Goal: Task Accomplishment & Management: Manage account settings

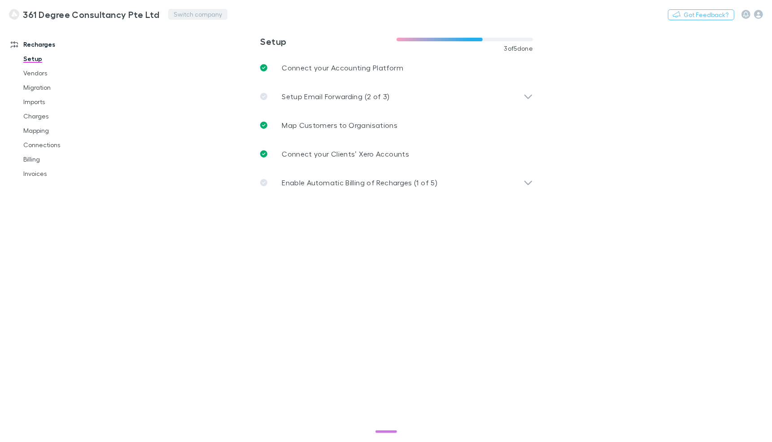
click at [184, 19] on button "Switch company" at bounding box center [197, 14] width 59 height 11
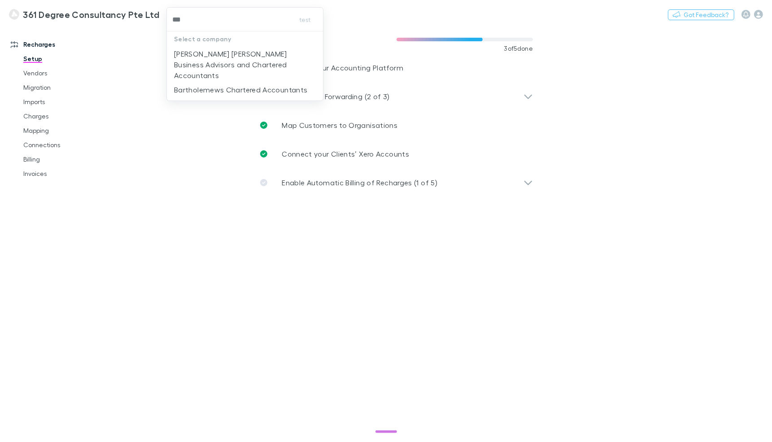
type input "****"
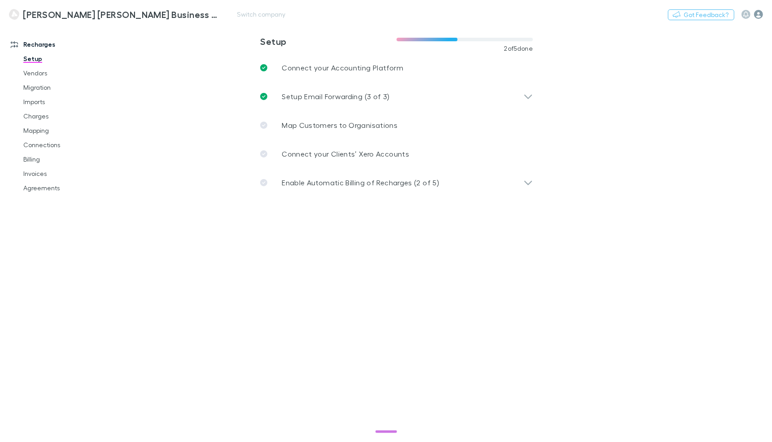
click at [756, 16] on icon "button" at bounding box center [758, 14] width 9 height 9
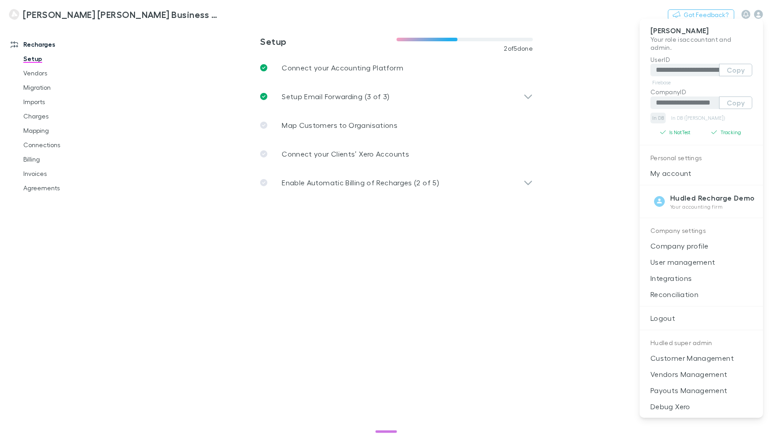
click at [654, 116] on link "In DB" at bounding box center [657, 118] width 15 height 11
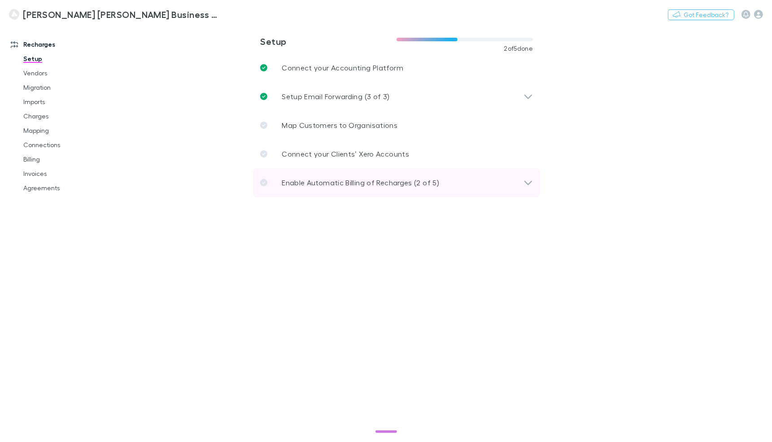
click at [317, 191] on div "Enable Automatic Billing of Recharges (2 of 5)" at bounding box center [396, 182] width 287 height 29
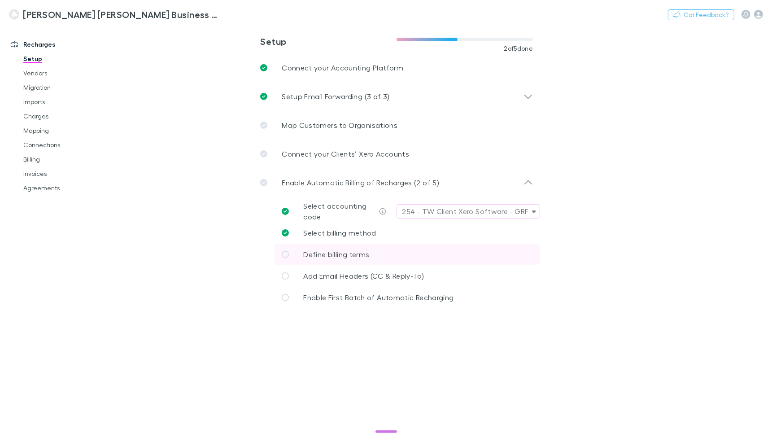
click at [339, 247] on link "Define billing terms" at bounding box center [406, 254] width 265 height 22
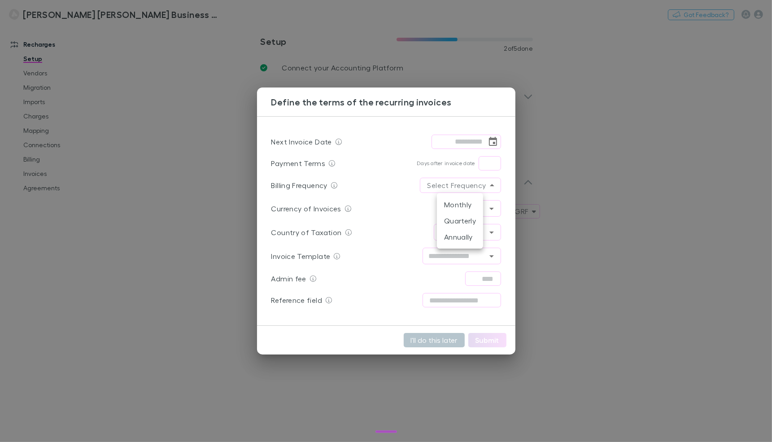
click at [483, 186] on body "**********" at bounding box center [386, 221] width 772 height 442
click at [473, 197] on li "Monthly" at bounding box center [460, 204] width 46 height 16
click at [488, 143] on icon "Choose date" at bounding box center [492, 141] width 11 height 11
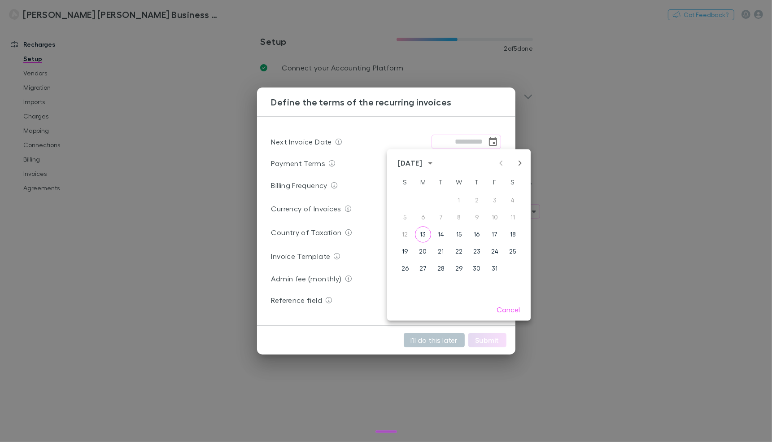
click at [517, 163] on icon "Next month" at bounding box center [519, 163] width 11 height 11
click at [408, 280] on button "30" at bounding box center [405, 286] width 16 height 16
type input "**********"
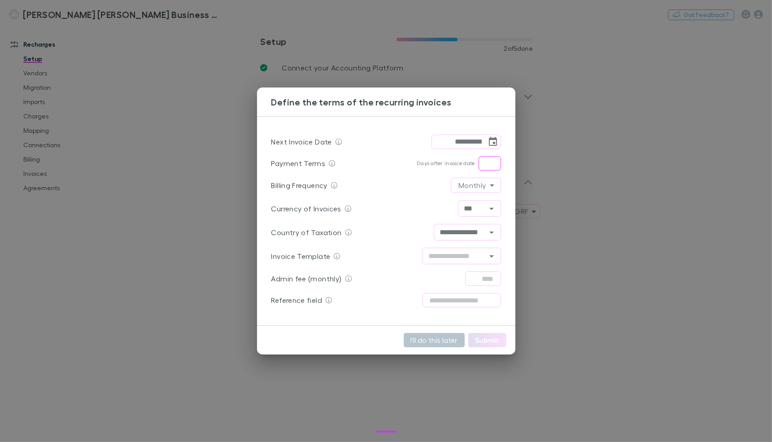
click at [487, 169] on input "text" at bounding box center [489, 163] width 22 height 14
click at [486, 257] on icon "Open" at bounding box center [491, 256] width 11 height 11
type input "*"
click at [421, 221] on div "**********" at bounding box center [386, 232] width 230 height 24
click at [485, 342] on button "Submit" at bounding box center [487, 340] width 38 height 14
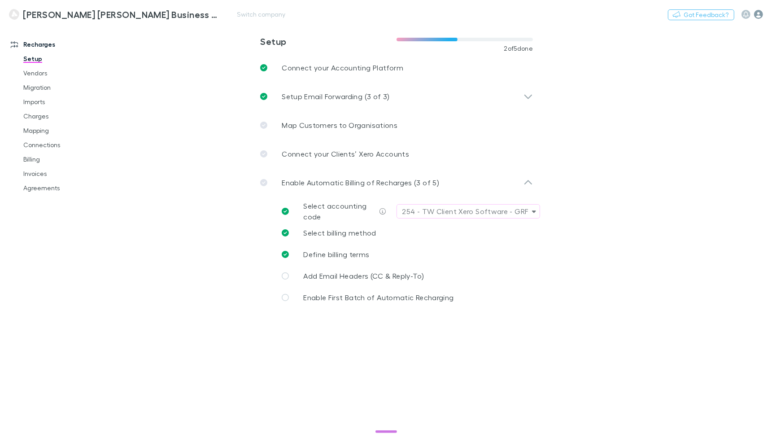
click at [756, 13] on icon "button" at bounding box center [758, 14] width 9 height 9
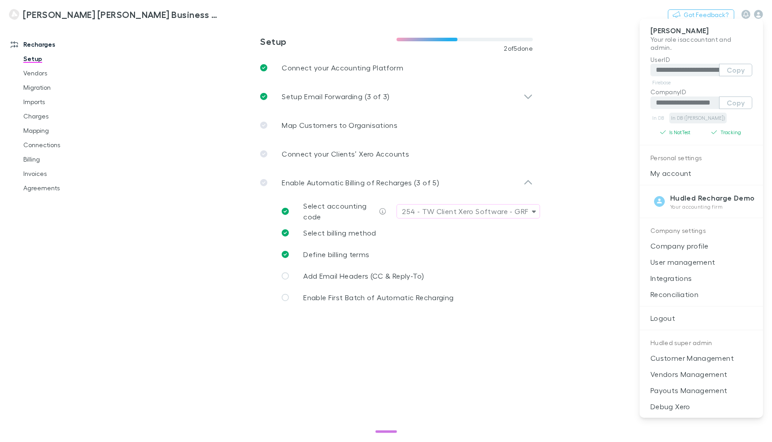
click at [685, 116] on link "In DB ([PERSON_NAME])" at bounding box center [697, 118] width 57 height 11
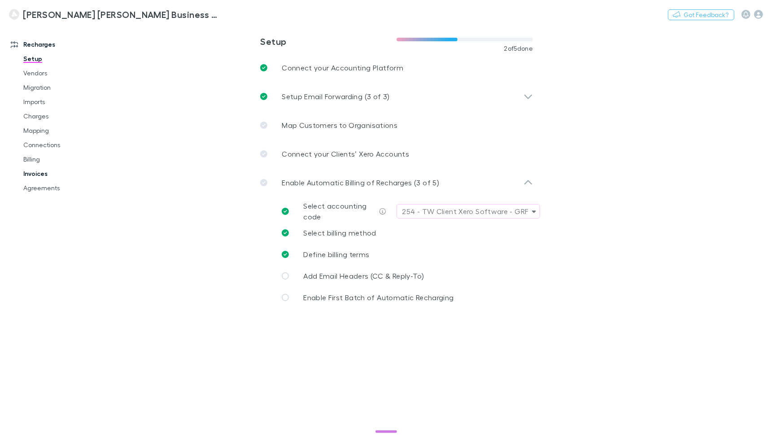
click at [34, 172] on link "Invoices" at bounding box center [63, 173] width 98 height 14
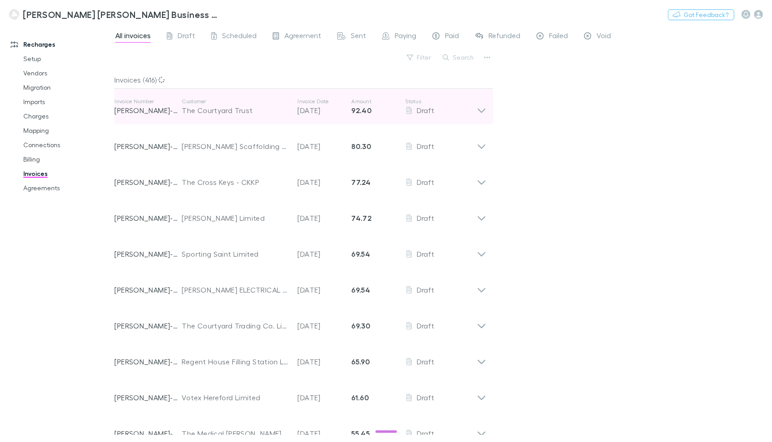
click at [228, 116] on div "Invoice Number [PERSON_NAME]-0015 Customer The Courtyard Trust Invoice Date [DA…" at bounding box center [295, 107] width 362 height 32
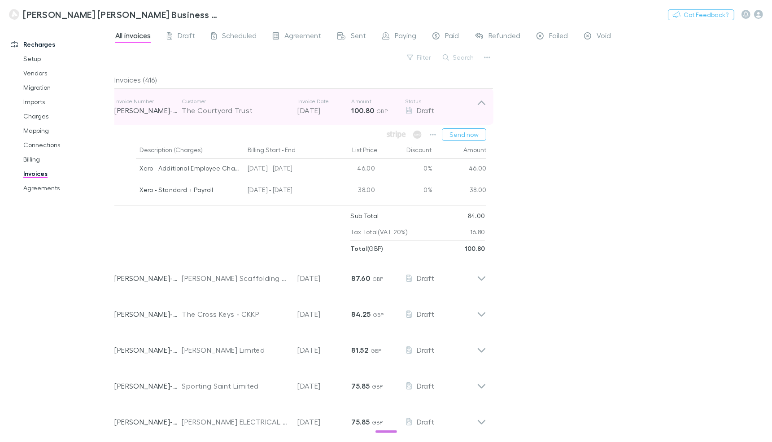
click at [228, 116] on div "Invoice Number [PERSON_NAME]-0015 Customer The Courtyard Trust Invoice Date [DA…" at bounding box center [295, 107] width 362 height 32
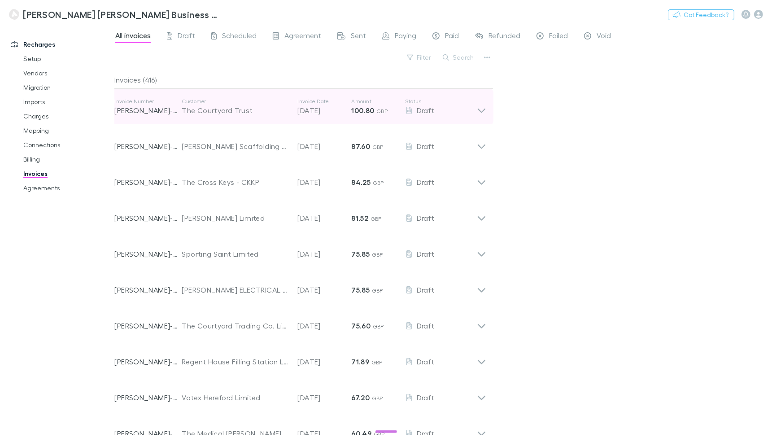
click at [228, 116] on div "Invoice Number [PERSON_NAME]-0015 Customer The Courtyard Trust Invoice Date [DA…" at bounding box center [295, 107] width 362 height 32
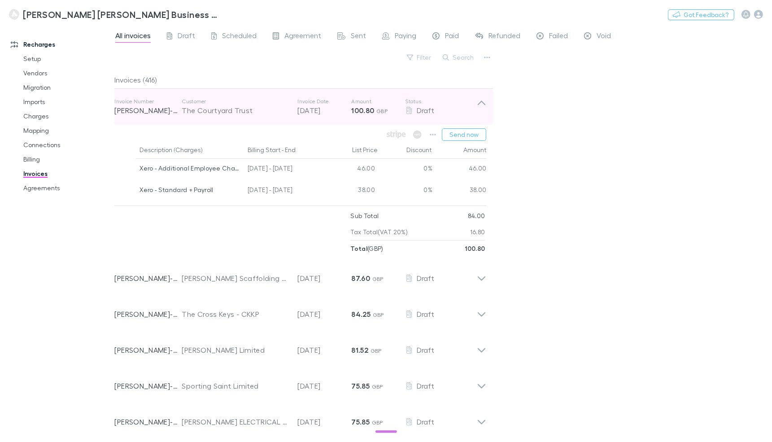
click at [228, 116] on div "Invoice Number [PERSON_NAME]-0015 Customer The Courtyard Trust Invoice Date [DA…" at bounding box center [295, 107] width 362 height 32
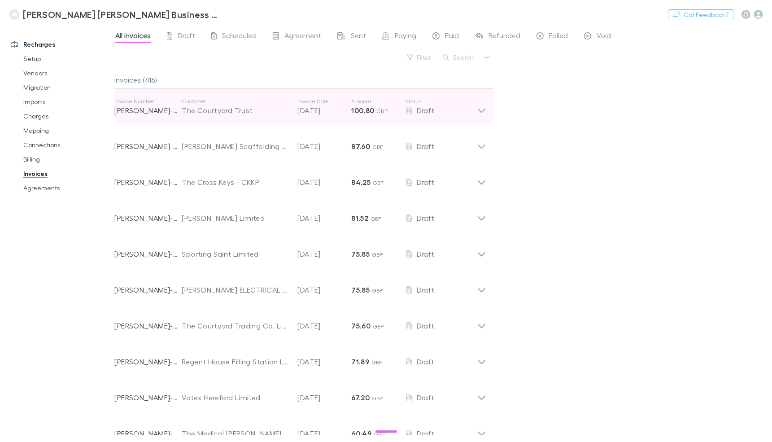
click at [229, 119] on div "Invoice Number [PERSON_NAME]-0015 Customer The Courtyard Trust Invoice Date [DA…" at bounding box center [295, 107] width 362 height 32
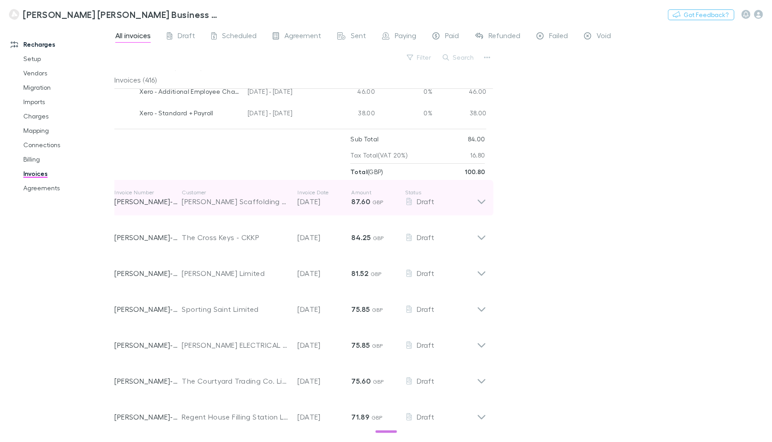
scroll to position [83, 0]
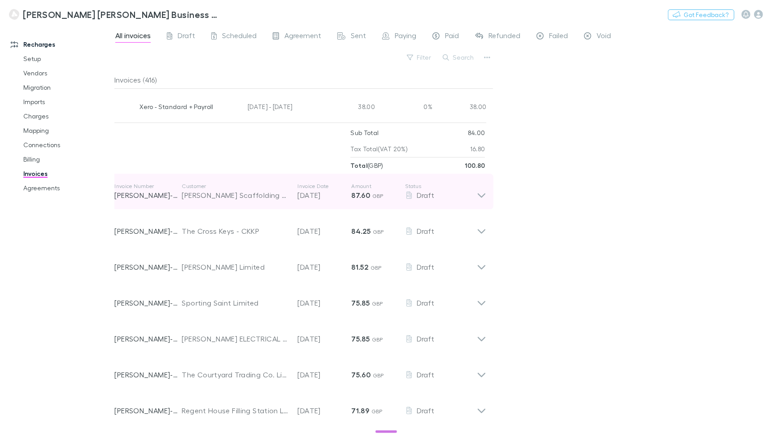
click at [261, 201] on div "Invoice Number [PERSON_NAME]-0217 Customer [PERSON_NAME] Scaffolding Limited In…" at bounding box center [295, 191] width 362 height 32
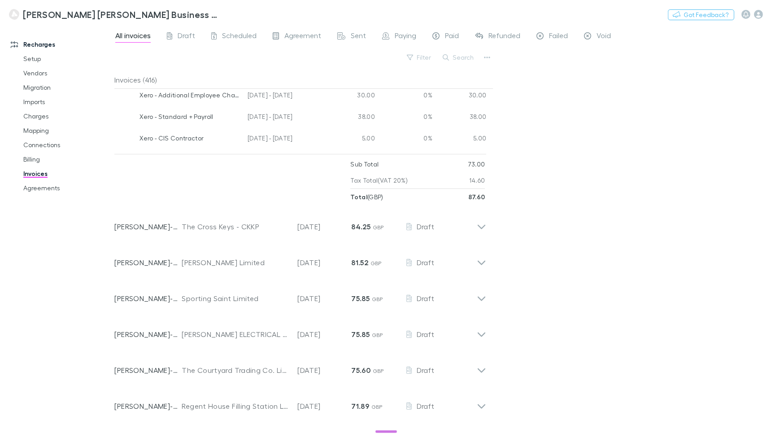
scroll to position [246, 0]
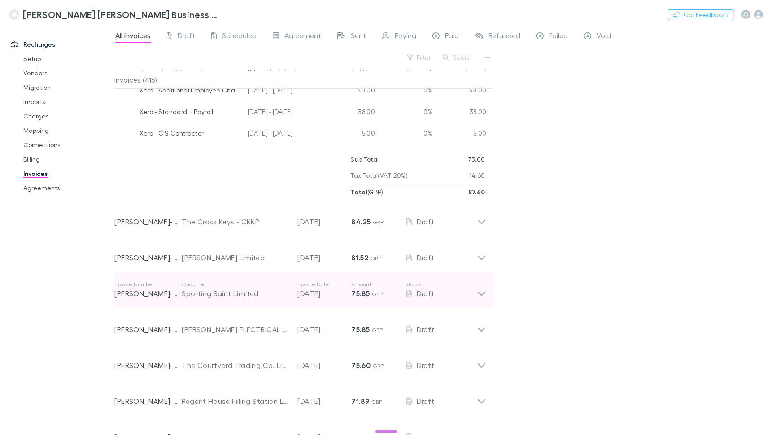
click at [229, 297] on div "Sporting Saint Limited" at bounding box center [235, 293] width 107 height 11
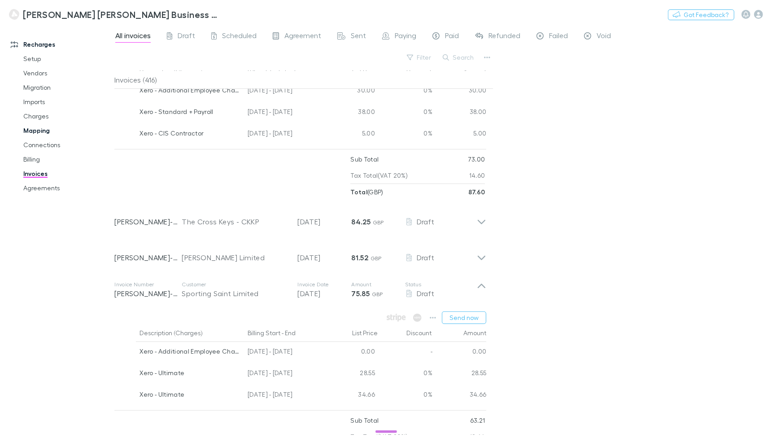
click at [35, 135] on link "Mapping" at bounding box center [63, 130] width 98 height 14
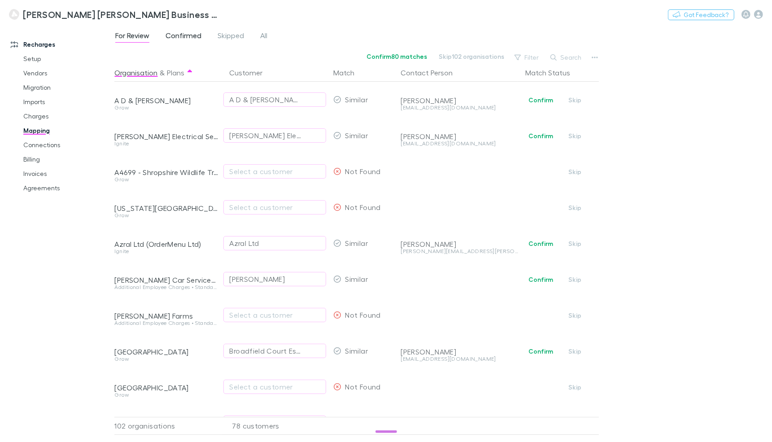
click at [181, 41] on span "Confirmed" at bounding box center [183, 37] width 36 height 12
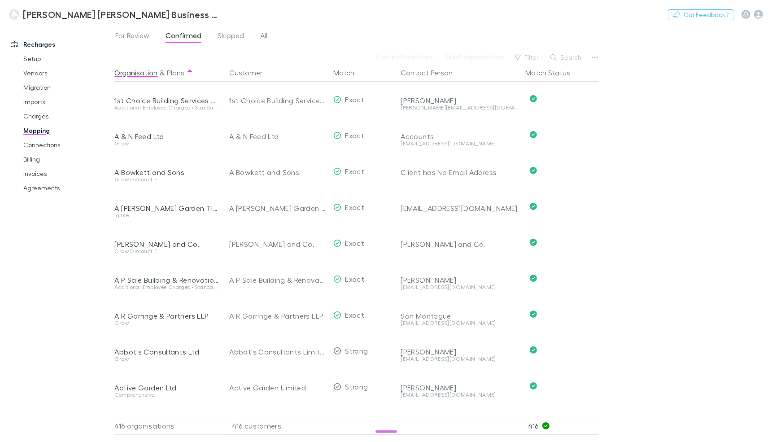
click at [257, 418] on div "416 customers" at bounding box center [276, 426] width 108 height 18
click at [87, 313] on div "Recharges Setup Vendors Migration Imports Charges Mapping Connections Billing I…" at bounding box center [57, 227] width 114 height 399
click at [238, 44] on div "For Review Confirmed Skipped All" at bounding box center [442, 38] width 657 height 17
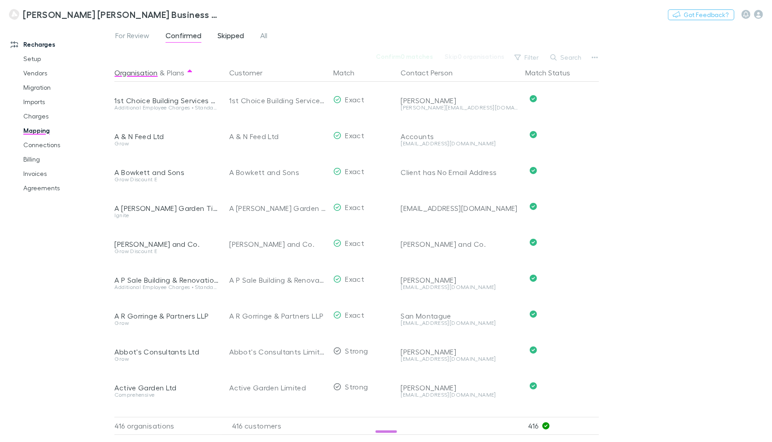
click at [237, 41] on span "Skipped" at bounding box center [230, 37] width 26 height 12
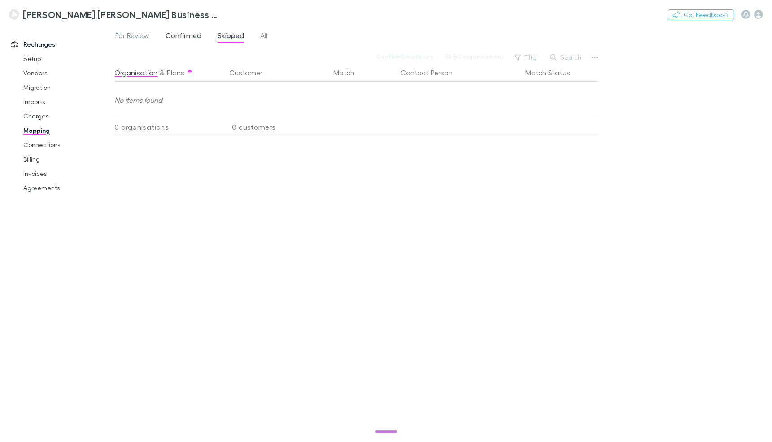
click at [194, 36] on span "Confirmed" at bounding box center [183, 37] width 36 height 12
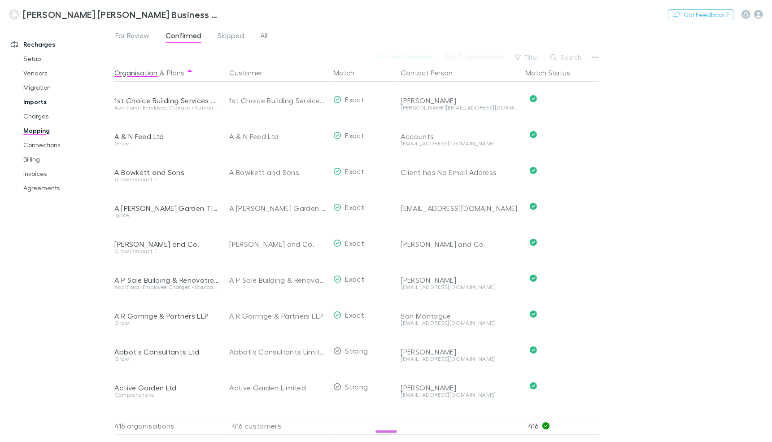
click at [40, 105] on link "Imports" at bounding box center [63, 102] width 98 height 14
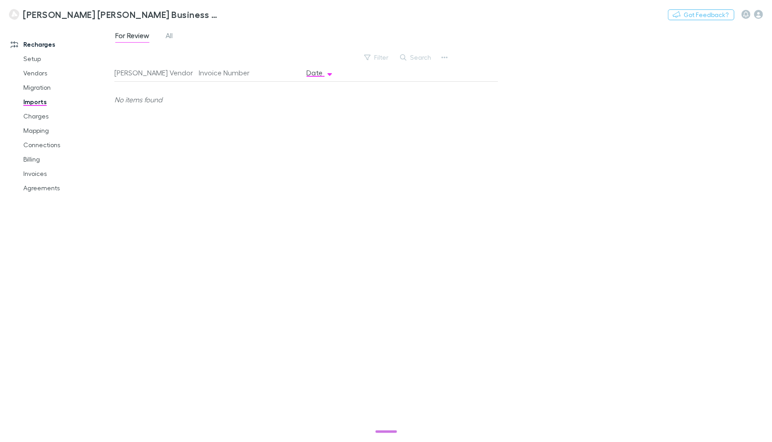
click at [164, 36] on div "For Review All" at bounding box center [147, 37] width 66 height 14
click at [167, 36] on span "All" at bounding box center [168, 37] width 7 height 12
click at [30, 59] on link "Setup" at bounding box center [63, 59] width 98 height 14
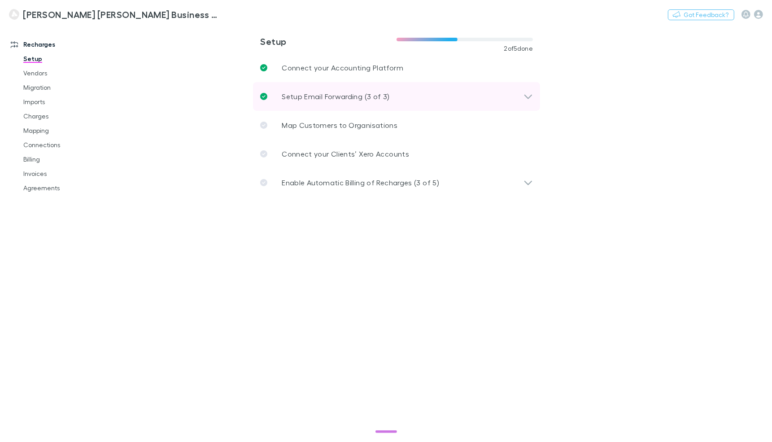
click at [311, 88] on div "Setup Email Forwarding (3 of 3)" at bounding box center [396, 96] width 287 height 29
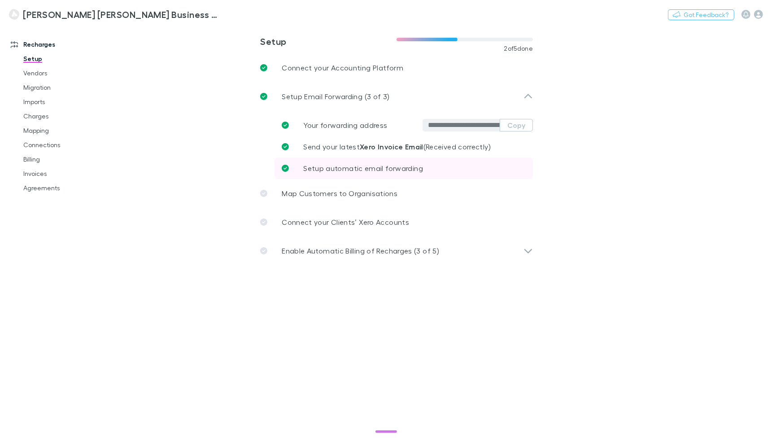
click at [332, 161] on link "Setup automatic email forwarding" at bounding box center [403, 168] width 258 height 22
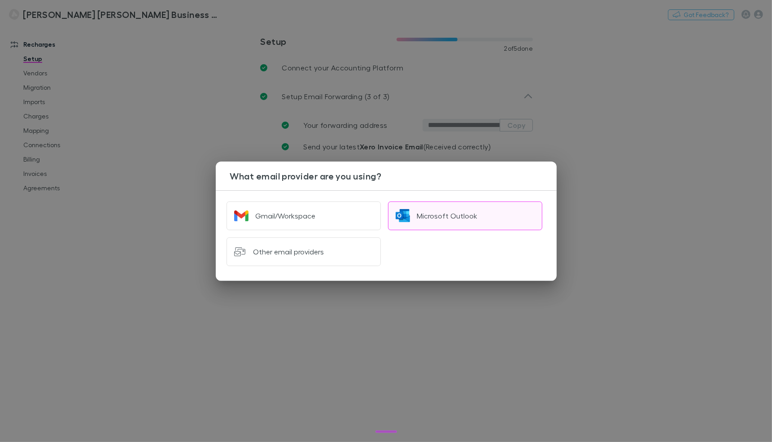
click at [439, 219] on div "Microsoft Outlook" at bounding box center [447, 215] width 61 height 9
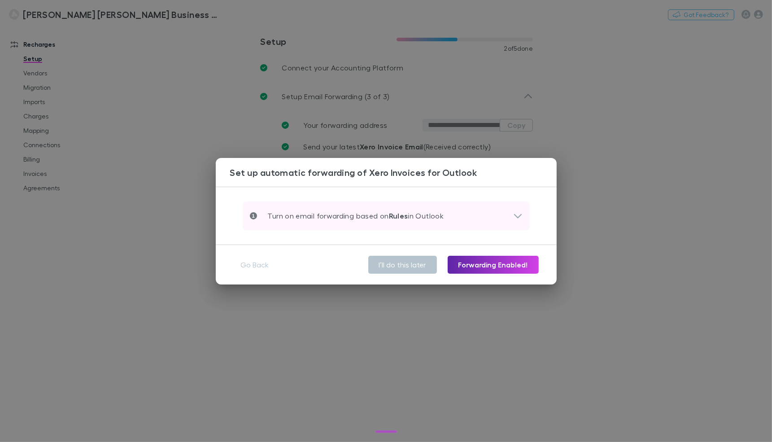
click at [408, 218] on p "Turn on email forwarding based on Rules in Outlook" at bounding box center [350, 215] width 187 height 11
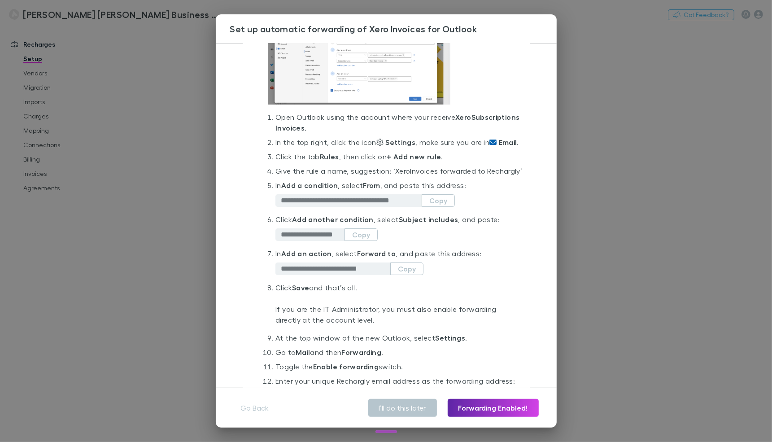
scroll to position [152, 0]
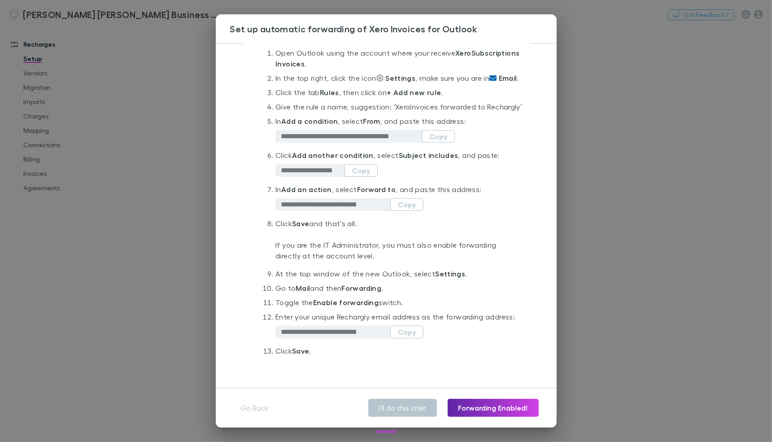
click at [308, 255] on p "If you are the IT Administrator, you must also enable forwarding directly at th…" at bounding box center [398, 250] width 247 height 36
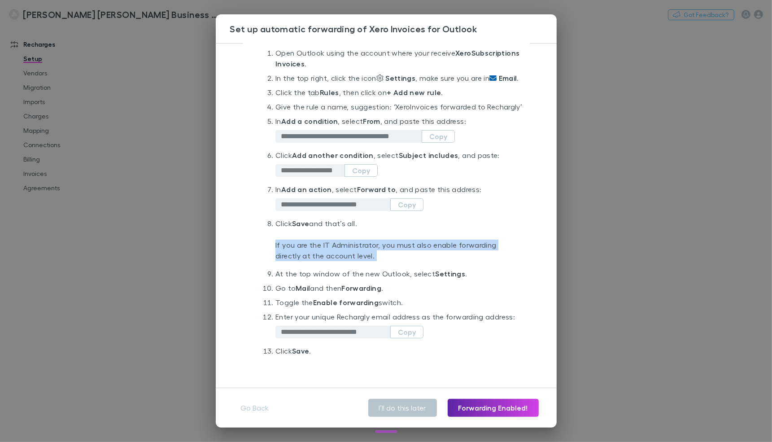
click at [308, 255] on p "If you are the IT Administrator, you must also enable forwarding directly at th…" at bounding box center [398, 250] width 247 height 36
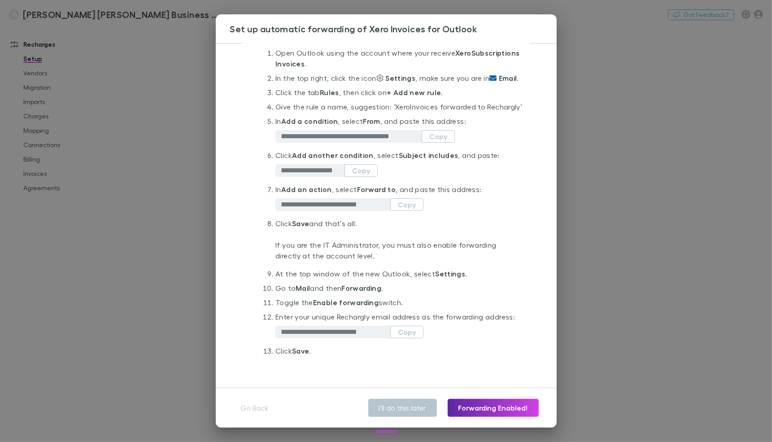
click at [363, 334] on input "**********" at bounding box center [335, 331] width 109 height 9
click at [190, 289] on div "**********" at bounding box center [386, 221] width 772 height 442
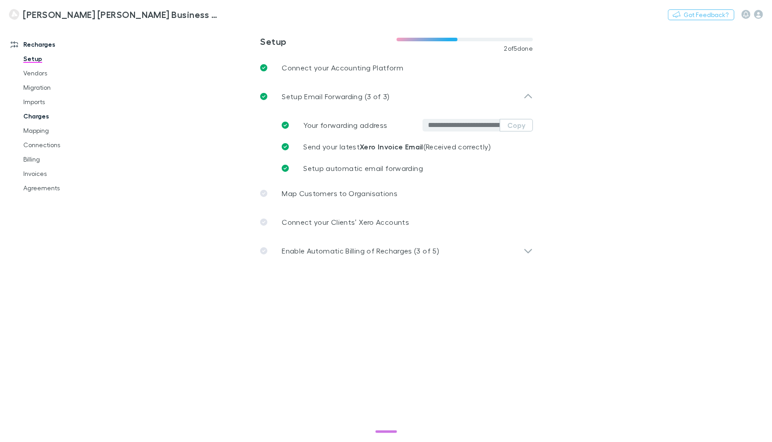
click at [48, 110] on link "Charges" at bounding box center [63, 116] width 98 height 14
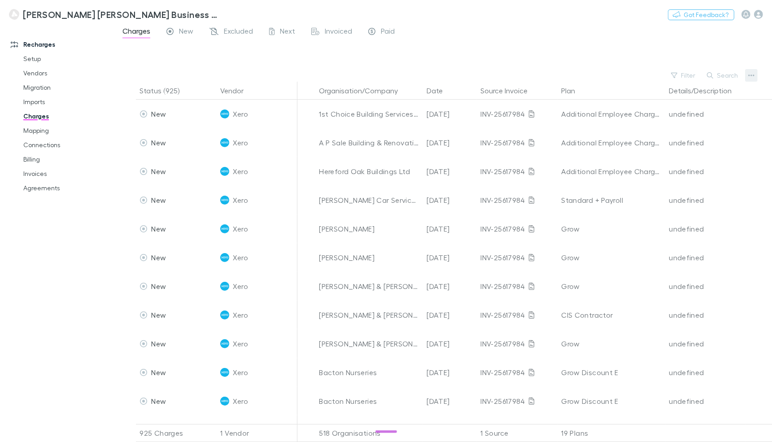
click at [756, 76] on button "button" at bounding box center [751, 75] width 13 height 13
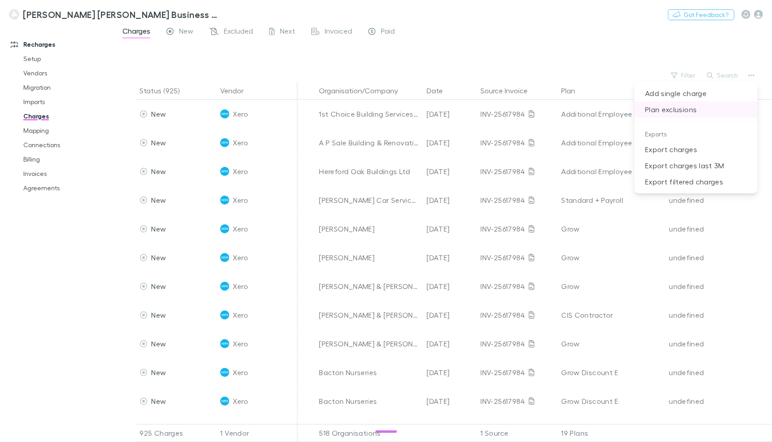
click at [696, 113] on p "Plan exclusions" at bounding box center [695, 109] width 123 height 16
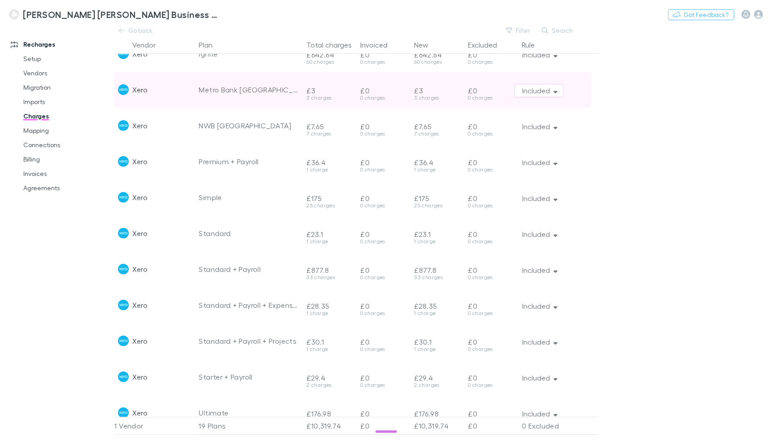
scroll to position [328, 0]
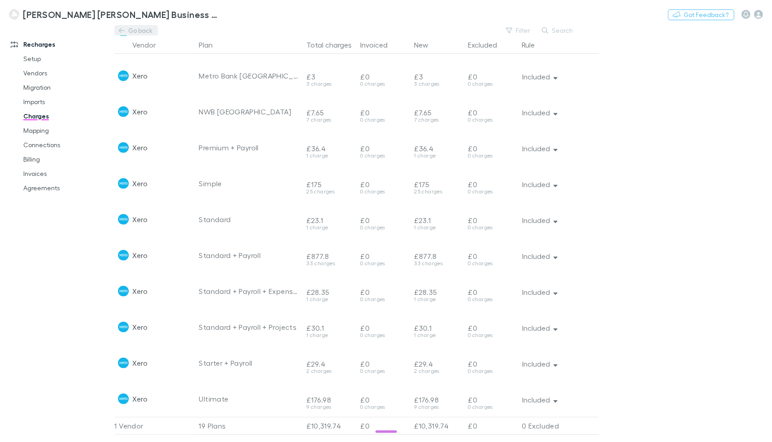
click at [133, 30] on link "Go back" at bounding box center [135, 30] width 43 height 11
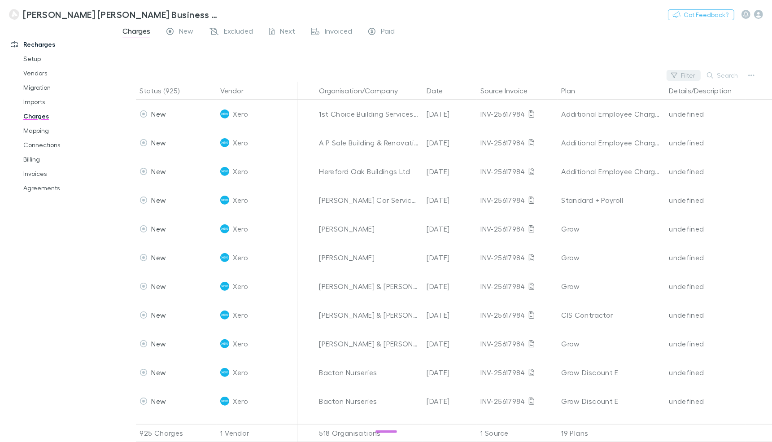
click at [683, 77] on button "Filter" at bounding box center [683, 75] width 34 height 11
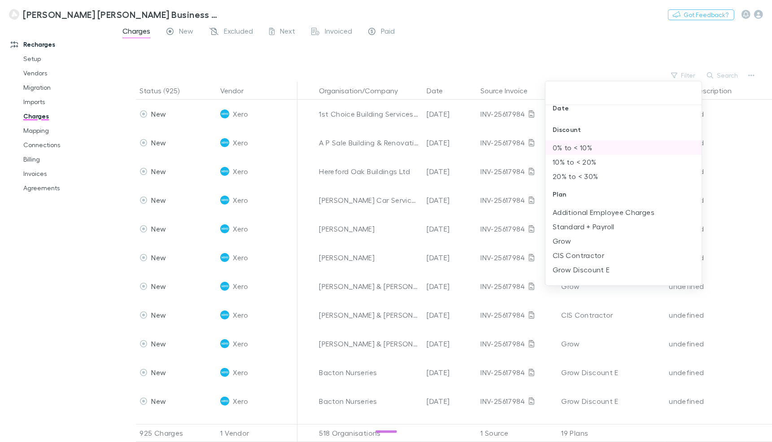
scroll to position [115, 0]
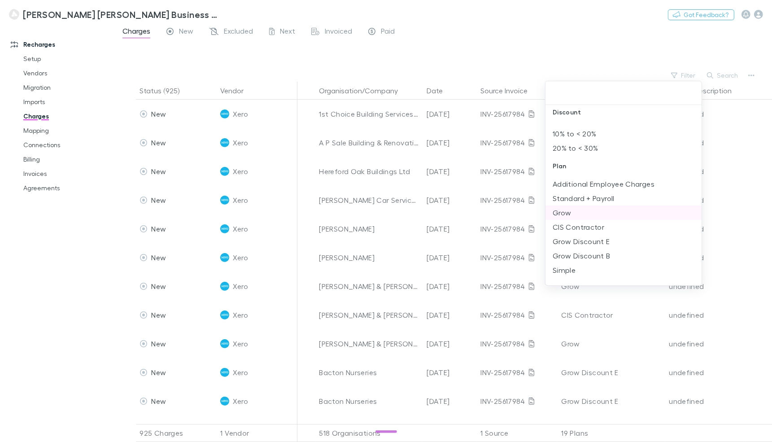
click at [581, 209] on li "Grow" at bounding box center [623, 212] width 156 height 14
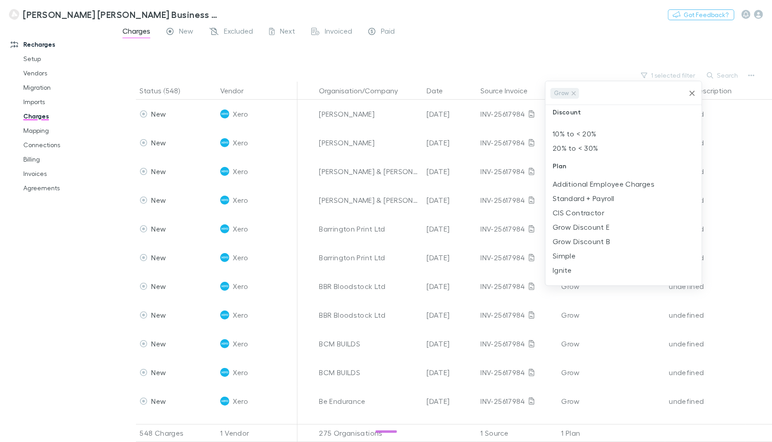
scroll to position [0, 0]
click at [456, 59] on div at bounding box center [386, 221] width 772 height 442
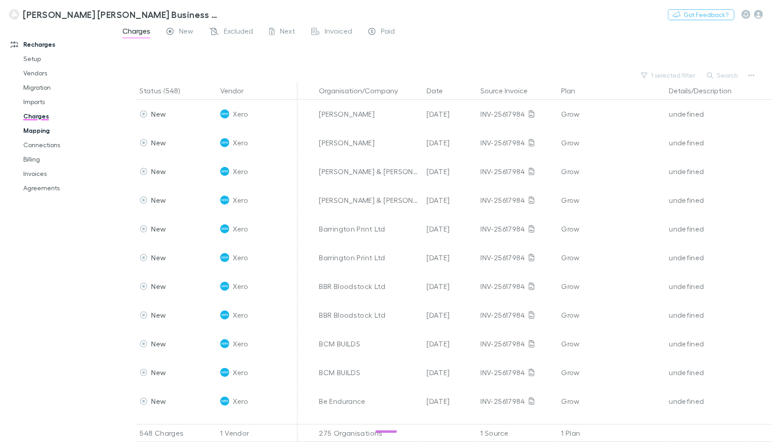
click at [54, 131] on link "Mapping" at bounding box center [63, 130] width 98 height 14
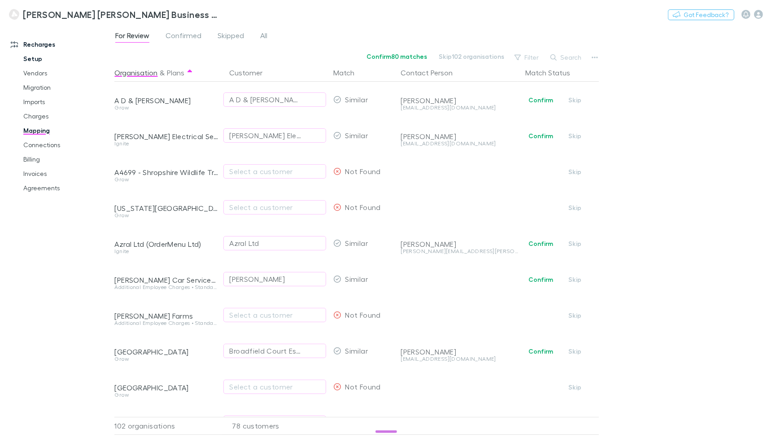
click at [24, 59] on link "Setup" at bounding box center [63, 59] width 98 height 14
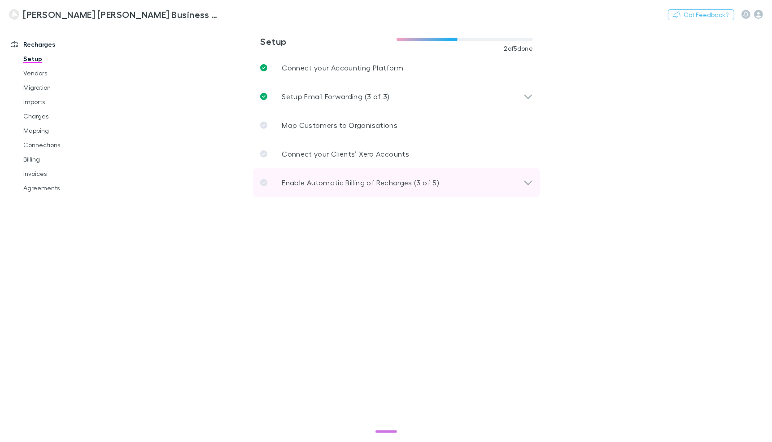
click at [363, 173] on div "Enable Automatic Billing of Recharges (3 of 5)" at bounding box center [396, 182] width 287 height 29
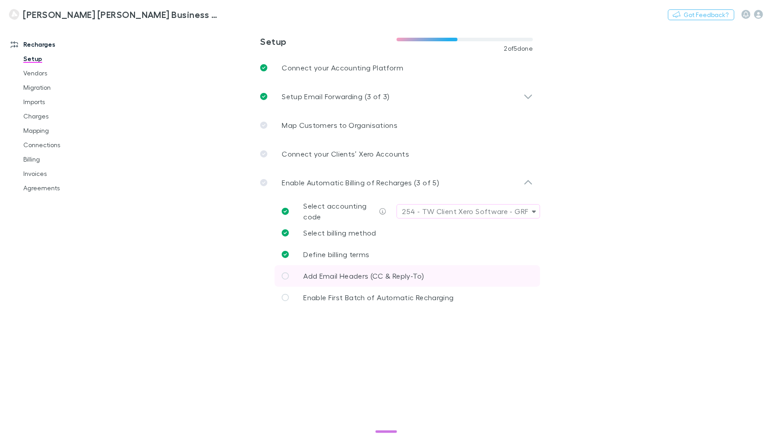
click at [358, 277] on span "Add Email Headers (CC & Reply-To)" at bounding box center [363, 275] width 121 height 9
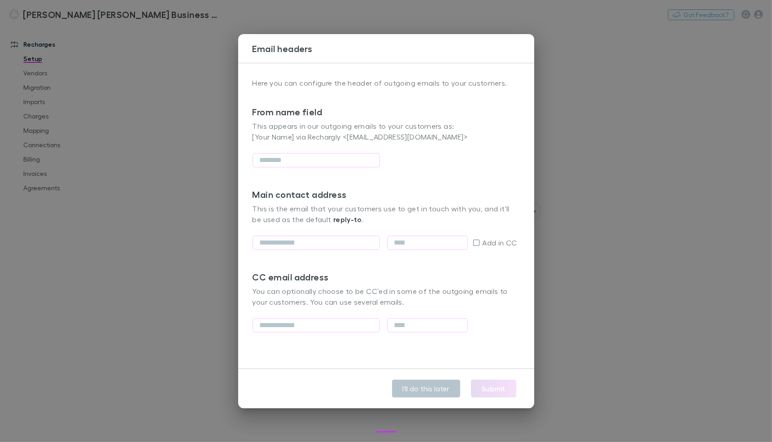
click at [192, 291] on div "Email headers Here you can configure the header of outgoing emails to your cust…" at bounding box center [386, 221] width 772 height 442
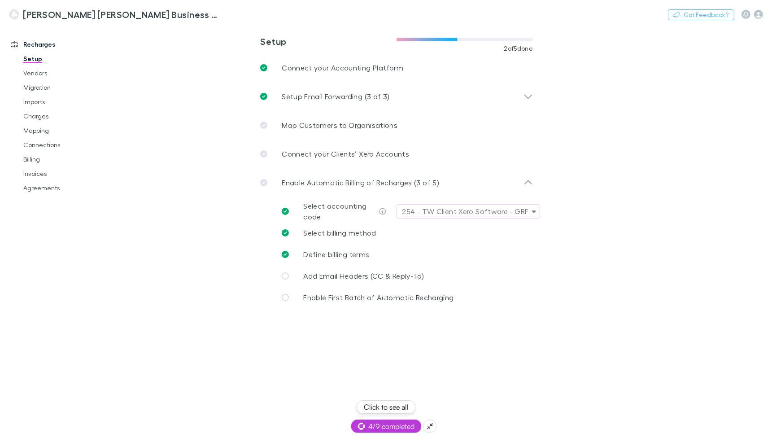
click at [505, 390] on main "**********" at bounding box center [442, 233] width 657 height 417
click at [387, 430] on span "4/9 completed" at bounding box center [385, 426] width 57 height 11
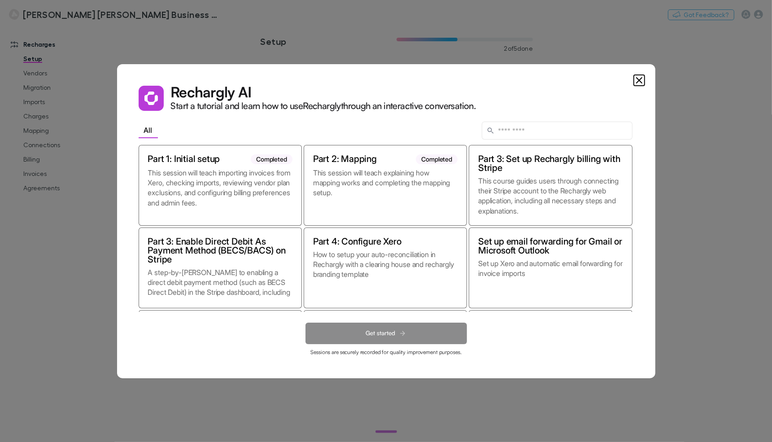
click at [117, 270] on dialog "Rechargly AI Start a tutorial and learn how to use Rechargly through an interac…" at bounding box center [386, 221] width 538 height 314
click at [639, 78] on icon "Close" at bounding box center [638, 80] width 5 height 5
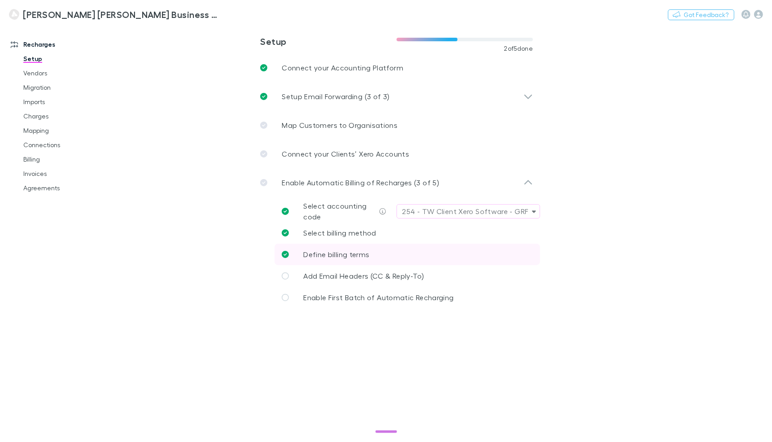
click at [363, 255] on span "Define billing terms" at bounding box center [336, 254] width 66 height 9
